Goal: Task Accomplishment & Management: Complete application form

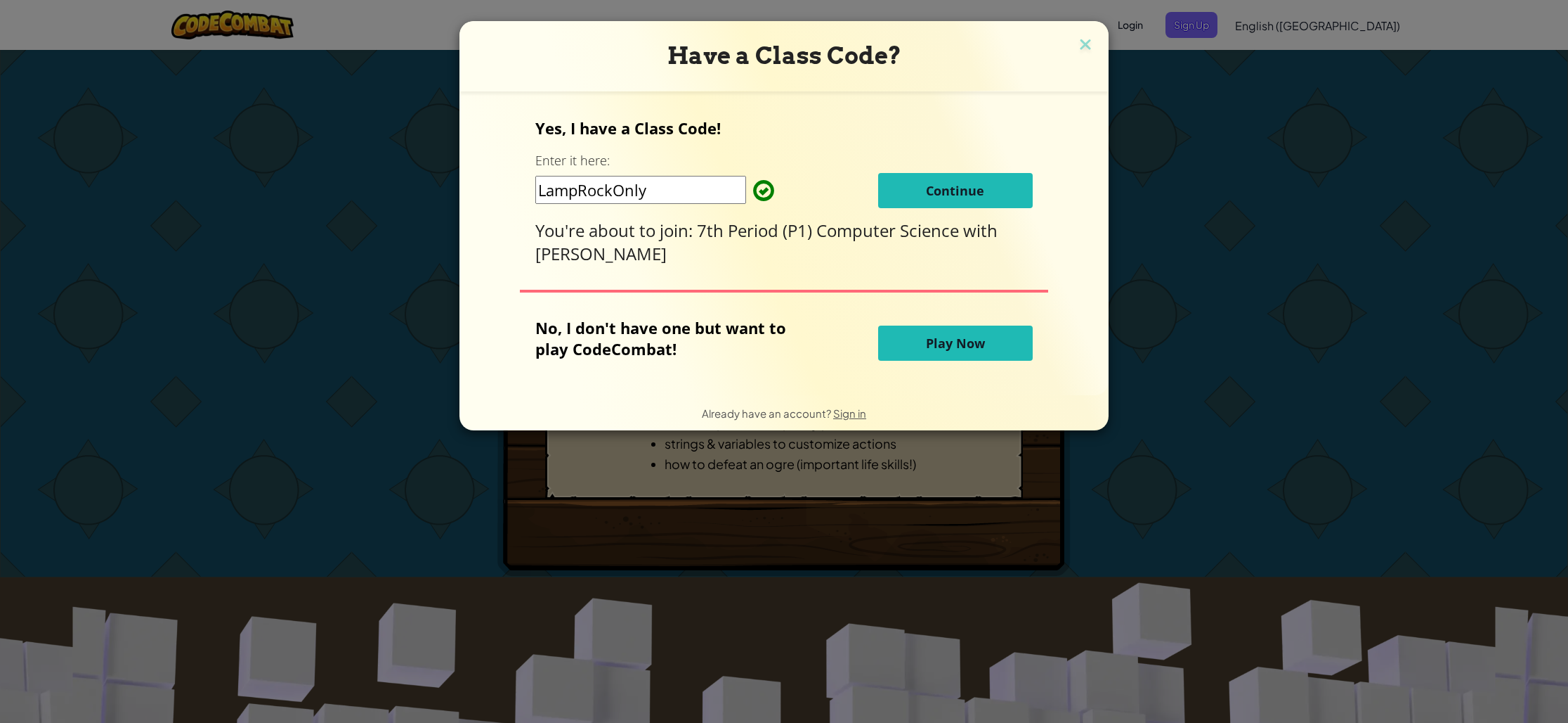
click at [1140, 401] on div "Have a Class Code? Yes, I have a Class Code! Enter it here: LampRockOnly Contin…" at bounding box center [784, 361] width 1568 height 723
click at [1080, 39] on img at bounding box center [1086, 45] width 18 height 21
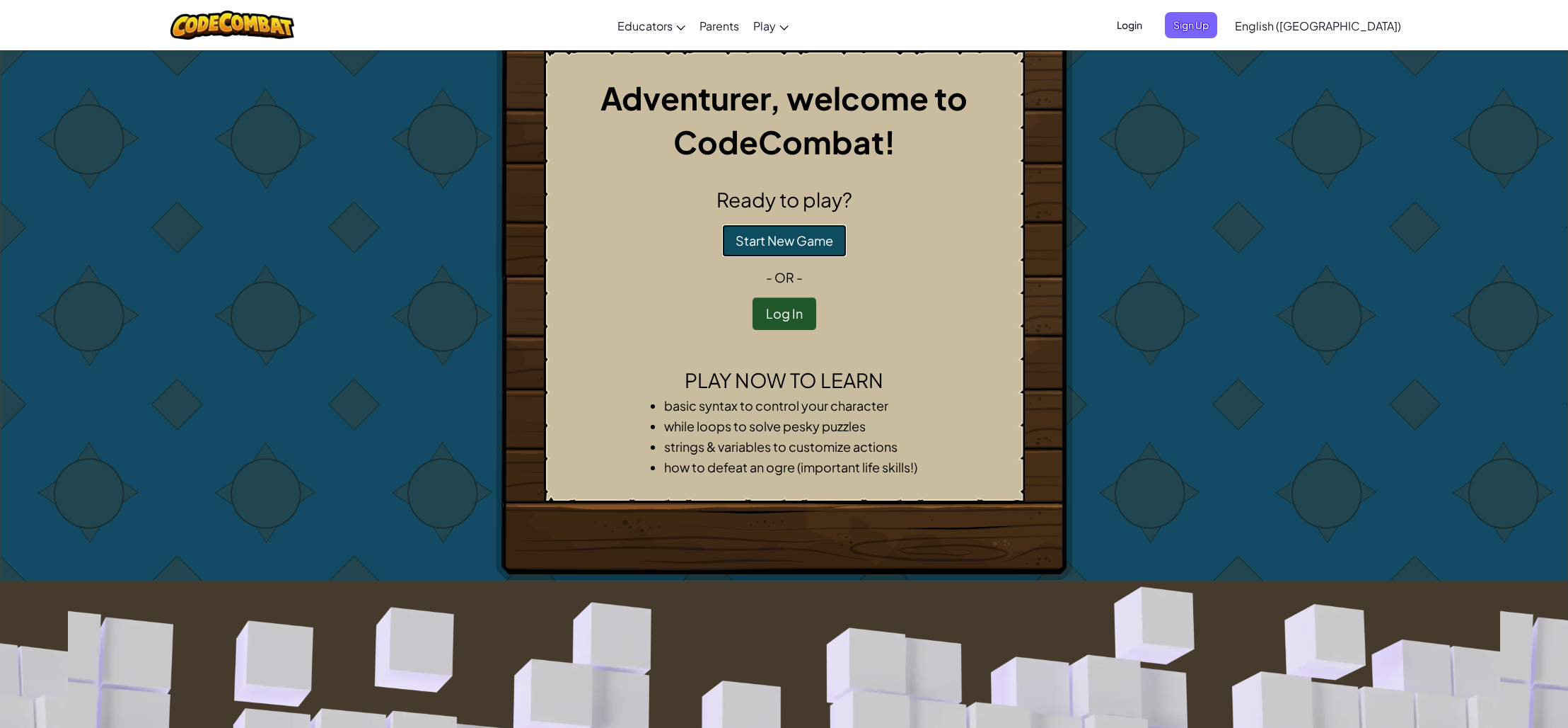
click at [822, 244] on button "Start New Game" at bounding box center [784, 241] width 124 height 32
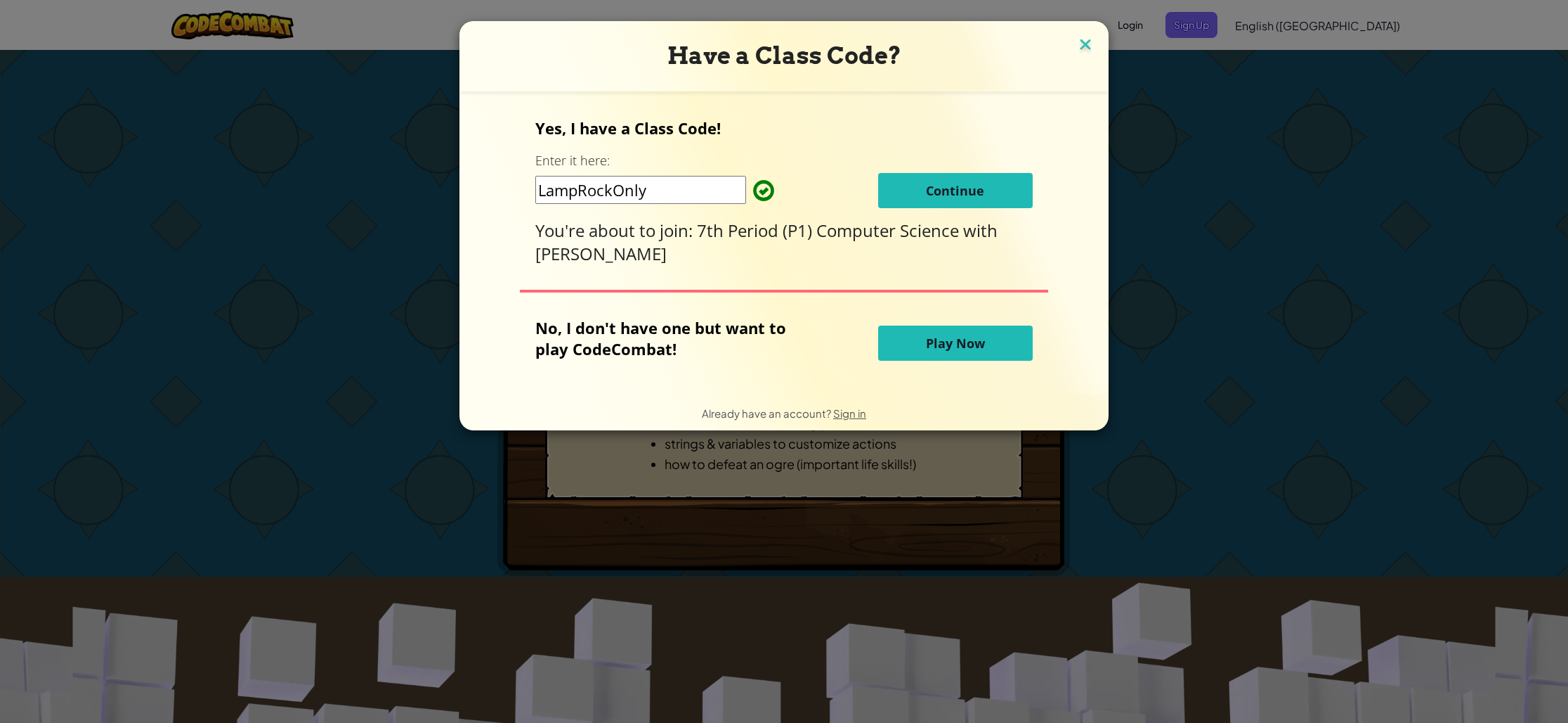
click at [1077, 41] on img at bounding box center [1086, 45] width 18 height 21
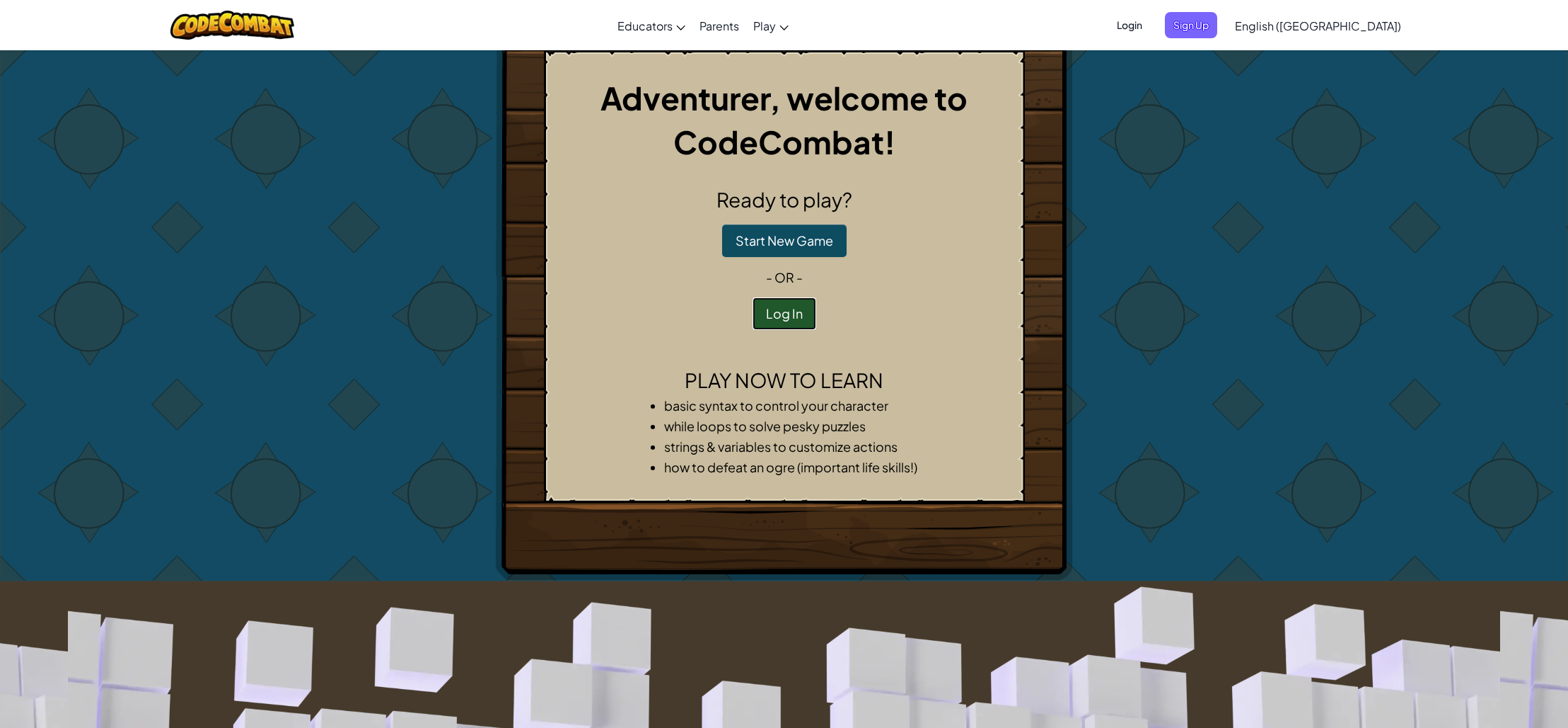
click at [799, 306] on button "Log In" at bounding box center [784, 313] width 63 height 32
